Goal: Check status: Check status

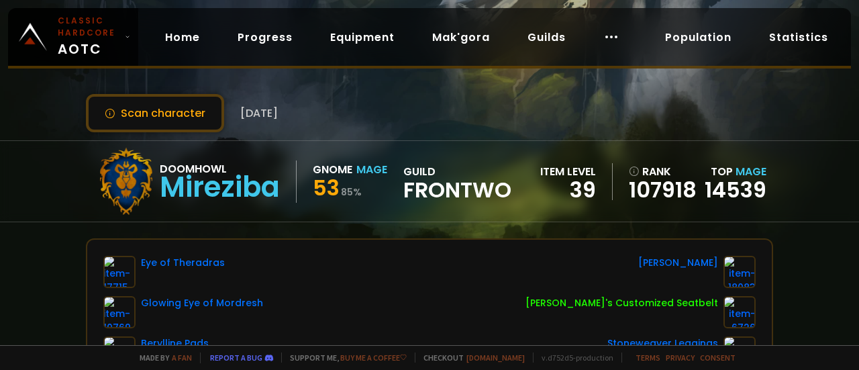
click at [419, 123] on div "Scan character [DATE]" at bounding box center [429, 113] width 687 height 38
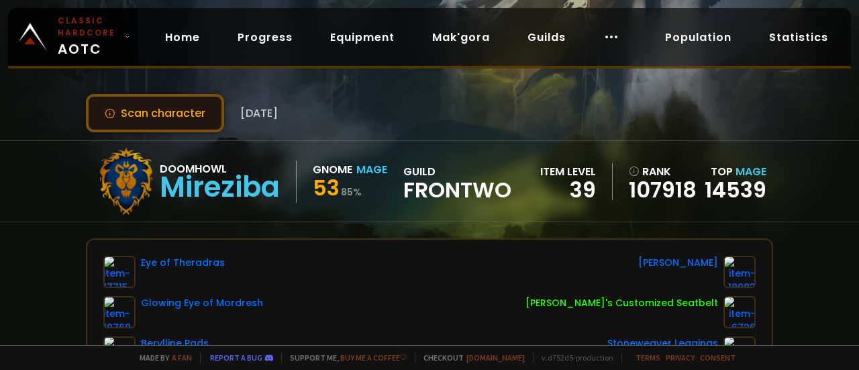
click at [141, 117] on button "Scan character" at bounding box center [155, 113] width 138 height 38
click at [215, 111] on button "Scan character" at bounding box center [155, 113] width 138 height 38
click at [177, 108] on button "Scan character" at bounding box center [155, 113] width 138 height 38
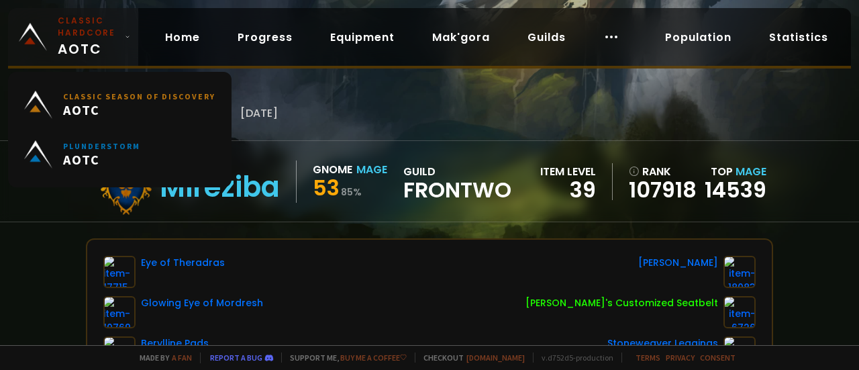
click at [89, 27] on small "Classic Hardcore" at bounding box center [89, 27] width 62 height 24
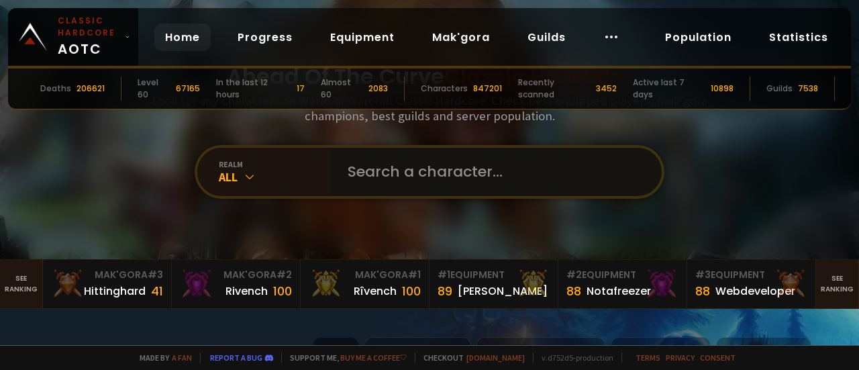
click at [377, 174] on input "text" at bounding box center [492, 172] width 306 height 48
type input "stapoon"
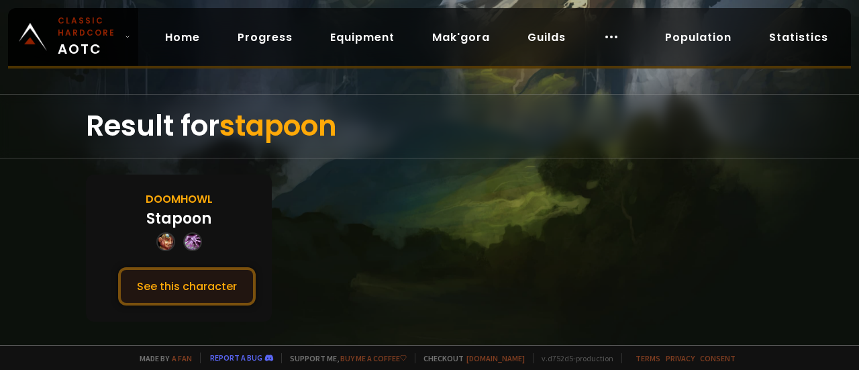
click at [224, 278] on button "See this character" at bounding box center [187, 286] width 138 height 38
